Goal: Task Accomplishment & Management: Complete application form

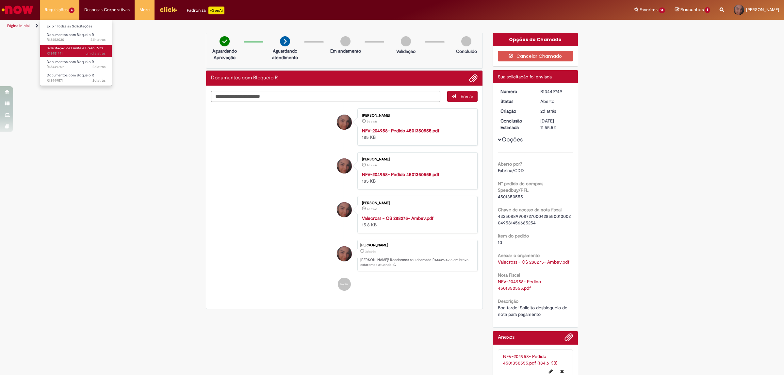
click at [73, 51] on span "Solicitação de Limite e Prazo Rota" at bounding box center [75, 48] width 57 height 5
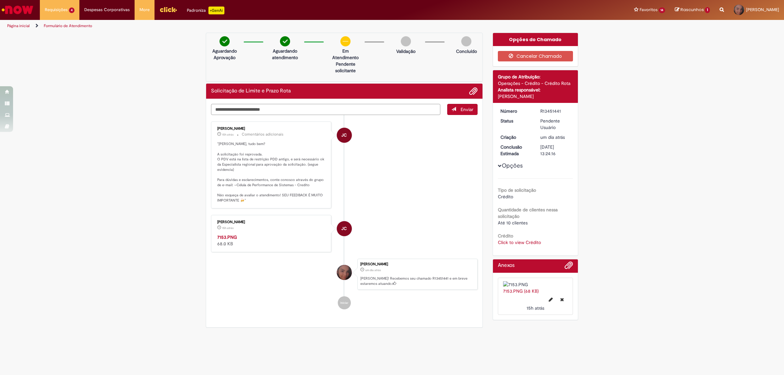
click at [377, 109] on textarea "Digite sua mensagem aqui..." at bounding box center [325, 109] width 229 height 11
type textarea "**********"
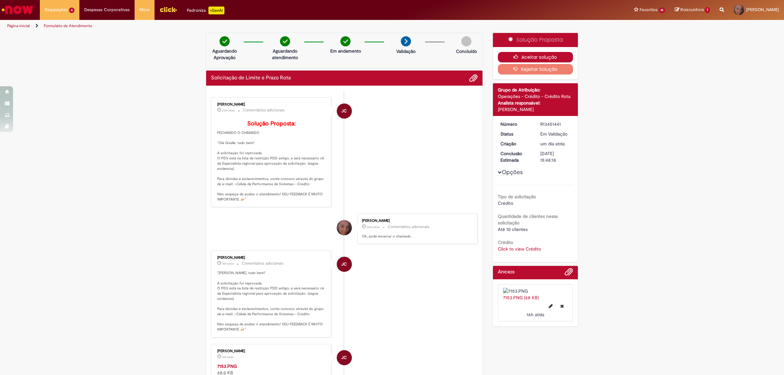
click at [522, 56] on button "Aceitar solução" at bounding box center [535, 57] width 75 height 10
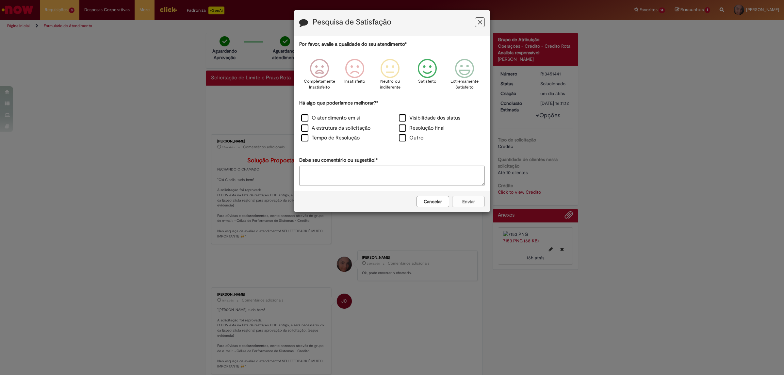
click at [426, 71] on icon "Feedback" at bounding box center [427, 69] width 24 height 20
click at [403, 118] on label "Visibilidade dos status" at bounding box center [429, 118] width 61 height 8
click at [470, 202] on button "Enviar" at bounding box center [468, 201] width 33 height 11
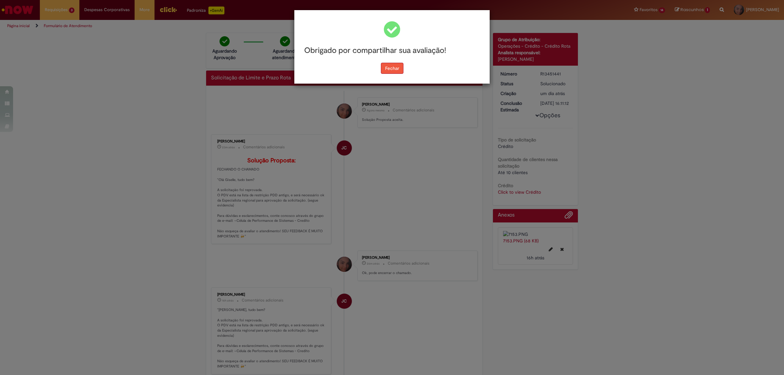
click at [399, 71] on button "Fechar" at bounding box center [392, 68] width 23 height 11
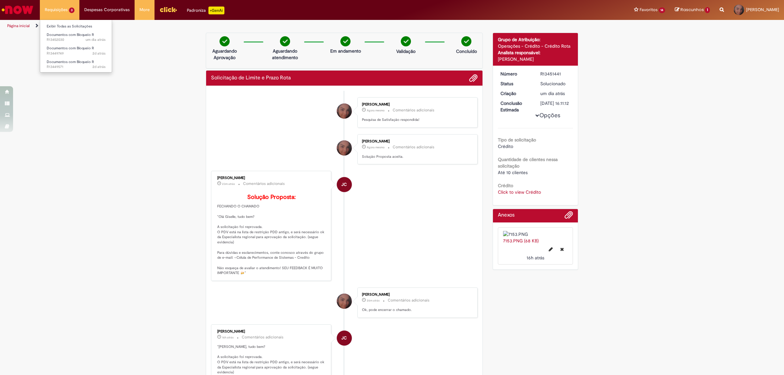
click at [69, 12] on li "Requisições 3 Exibir Todas as Solicitações Documentos com Bloqueio R um dia atr…" at bounding box center [60, 10] width 40 height 20
click at [71, 35] on span "Documentos com Bloqueio R" at bounding box center [70, 34] width 47 height 5
